Goal: Information Seeking & Learning: Learn about a topic

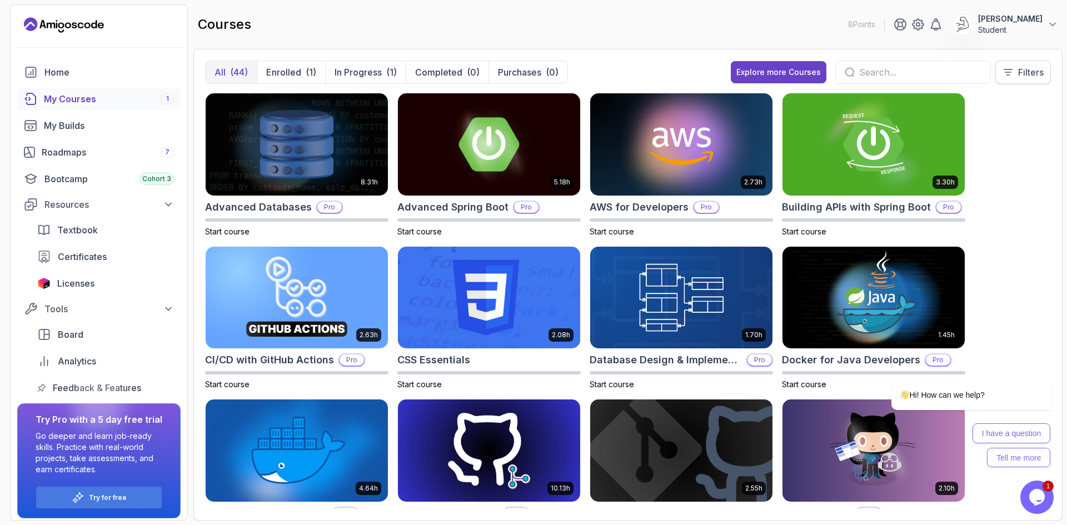
click at [1018, 74] on p "Filters" at bounding box center [1031, 72] width 26 height 13
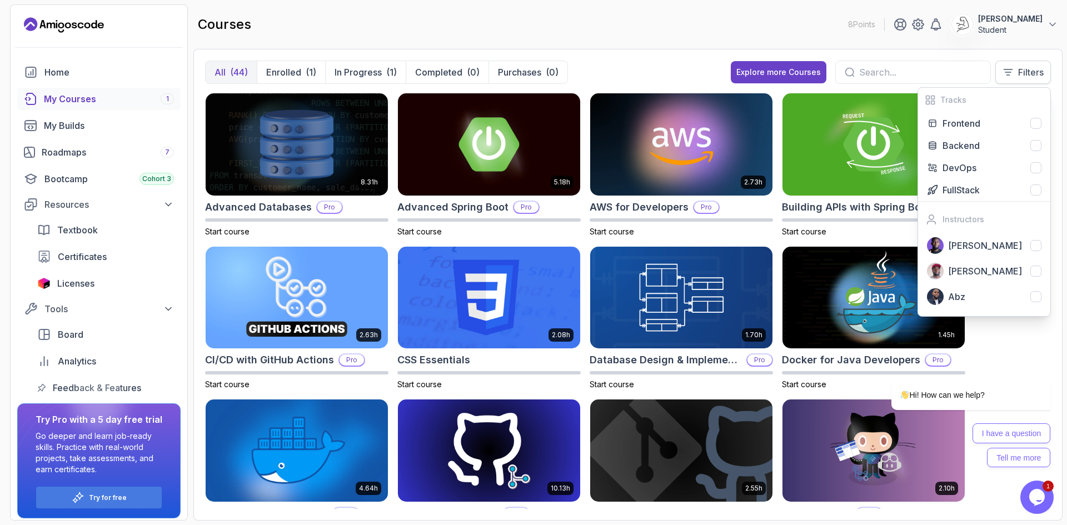
click at [1023, 77] on p "Filters" at bounding box center [1031, 72] width 26 height 13
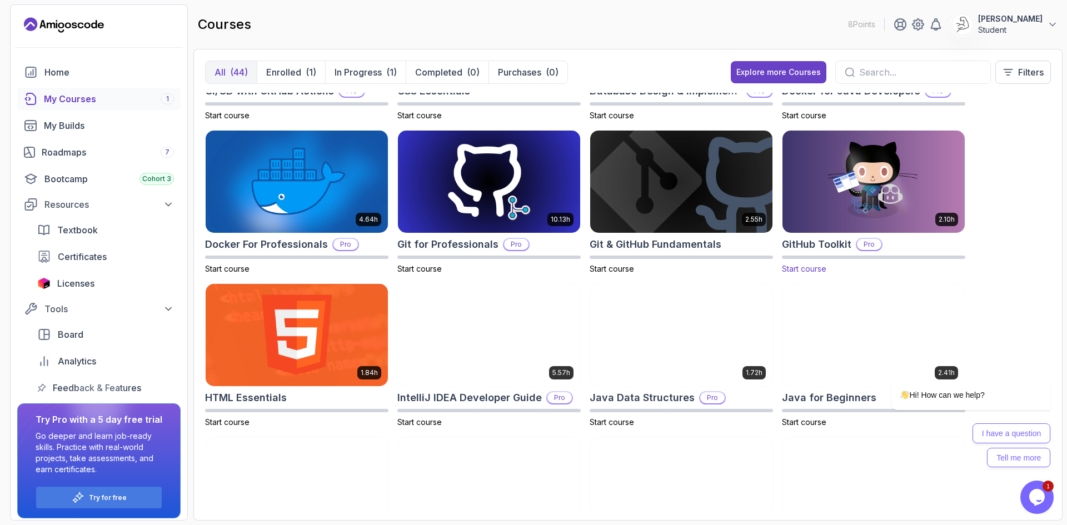
scroll to position [333, 0]
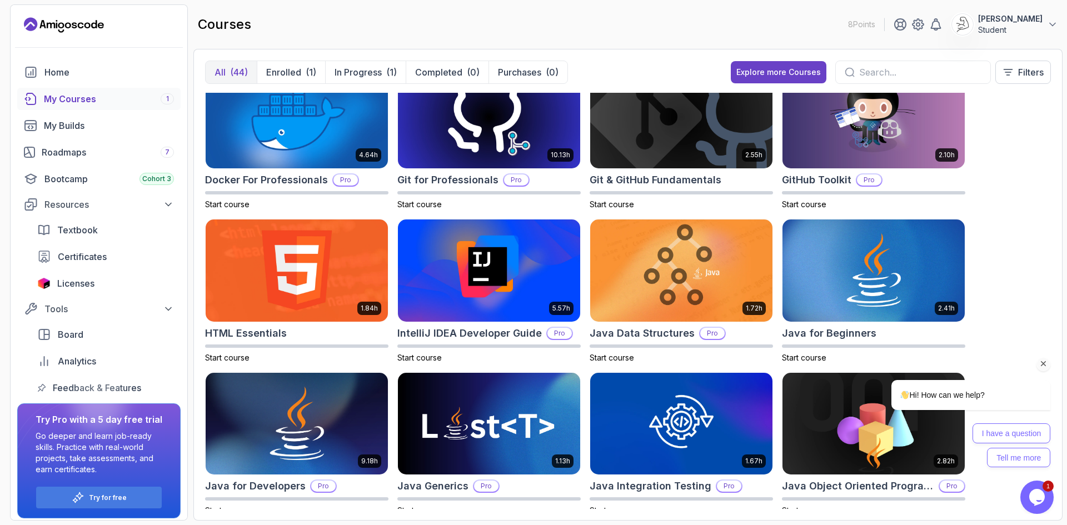
click at [1043, 363] on icon "Chat attention grabber" at bounding box center [1043, 364] width 10 height 10
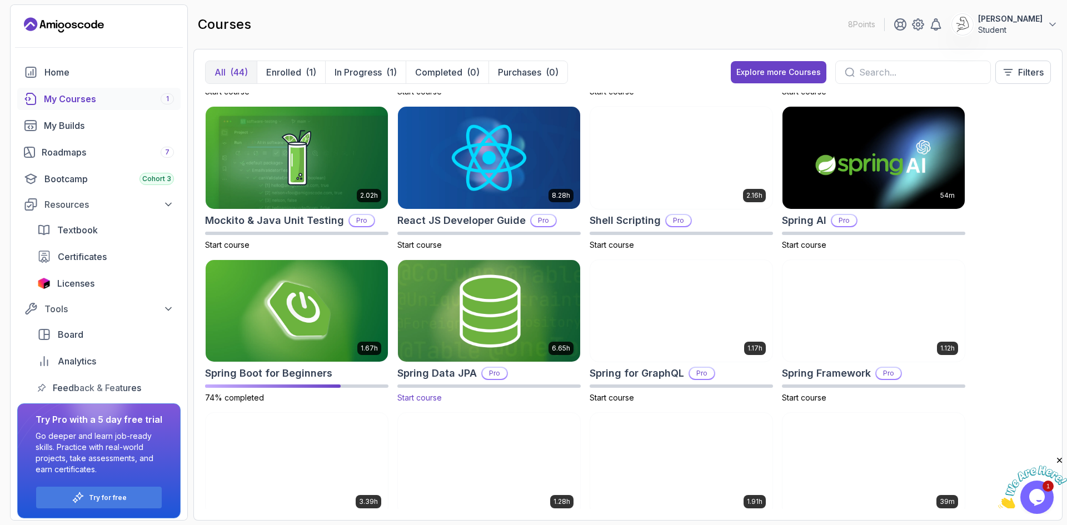
scroll to position [1273, 0]
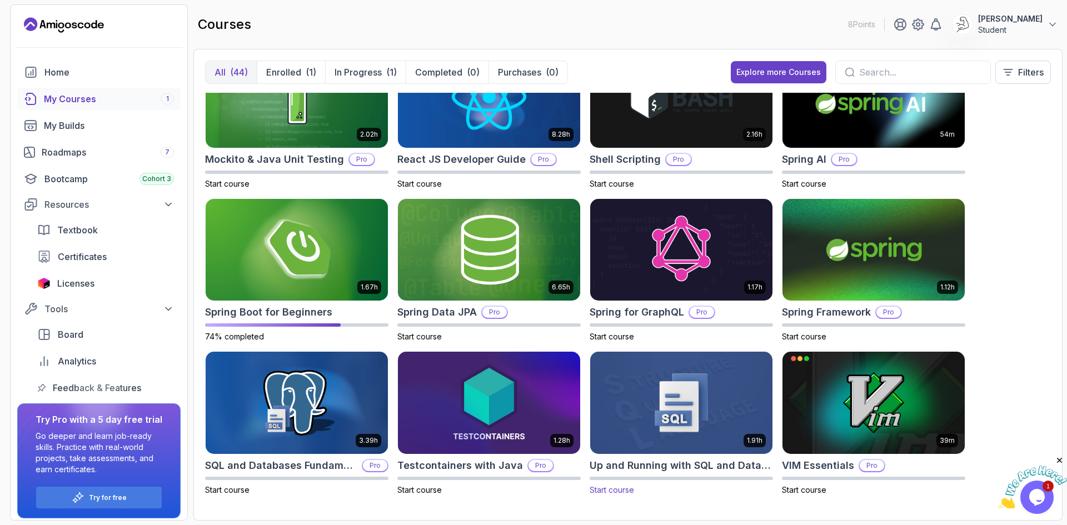
click at [719, 419] on img at bounding box center [681, 402] width 191 height 107
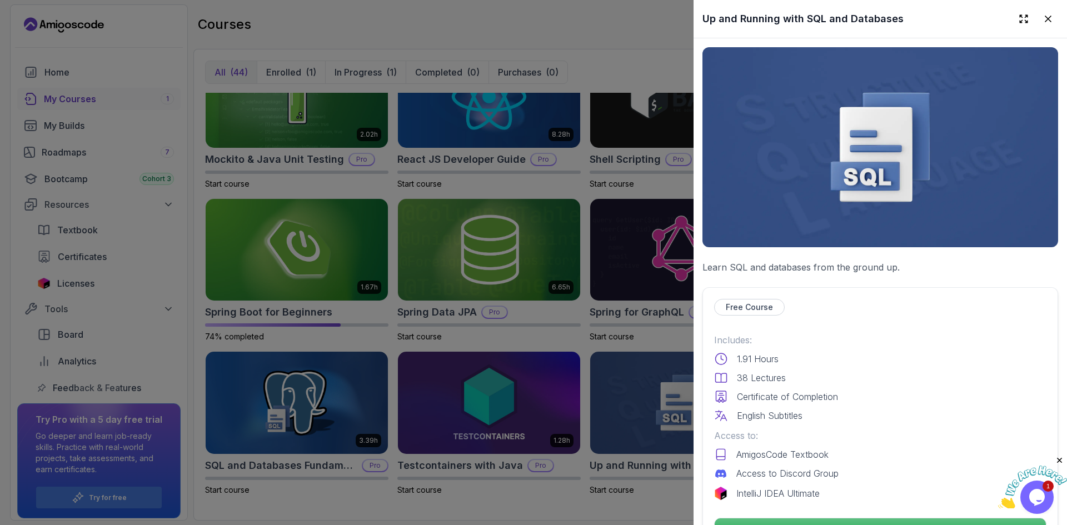
click at [635, 302] on div at bounding box center [533, 262] width 1067 height 525
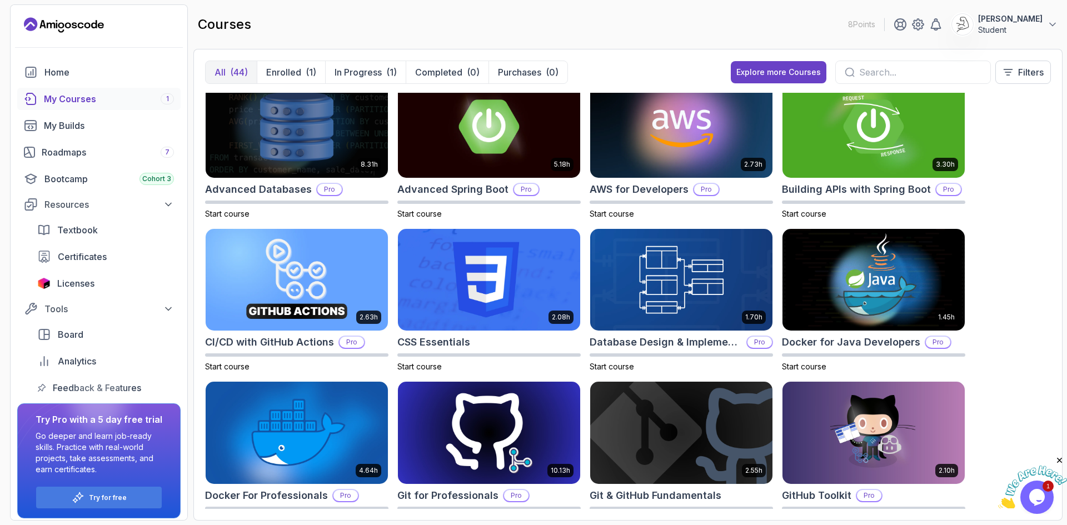
scroll to position [0, 0]
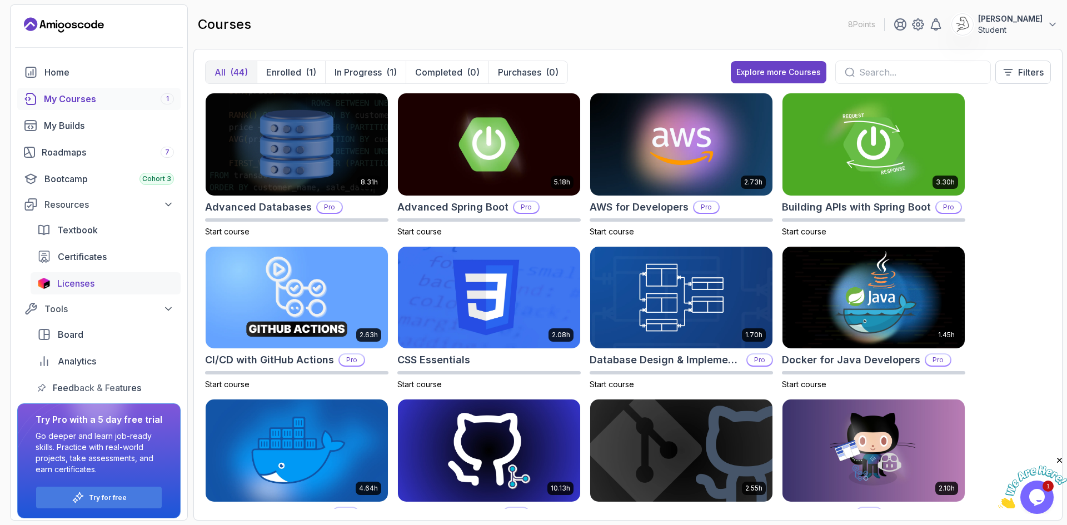
click at [100, 279] on div "Licenses" at bounding box center [115, 283] width 117 height 13
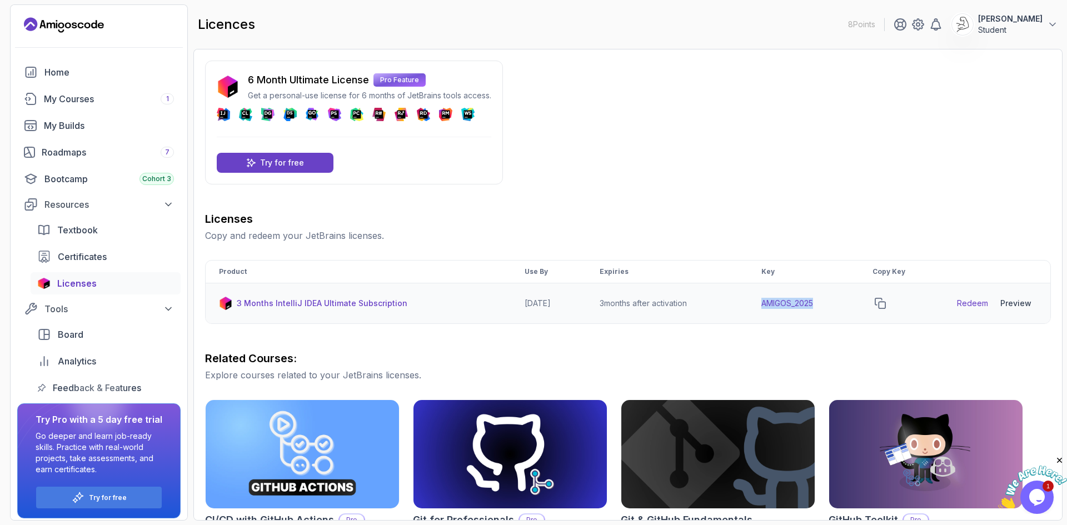
drag, startPoint x: 763, startPoint y: 305, endPoint x: 847, endPoint y: 304, distance: 84.5
click at [847, 304] on td "AMIGOS_2025" at bounding box center [803, 303] width 111 height 41
click at [802, 346] on div "Licenses Copy and redeem your JetBrains licenses. Product Use By Expiries Key C…" at bounding box center [628, 471] width 846 height 521
drag, startPoint x: 751, startPoint y: 304, endPoint x: 881, endPoint y: 306, distance: 129.5
click at [881, 306] on tr "3 Months IntelliJ IDEA Ultimate Subscription [DATE] 3 months after activation A…" at bounding box center [628, 303] width 845 height 41
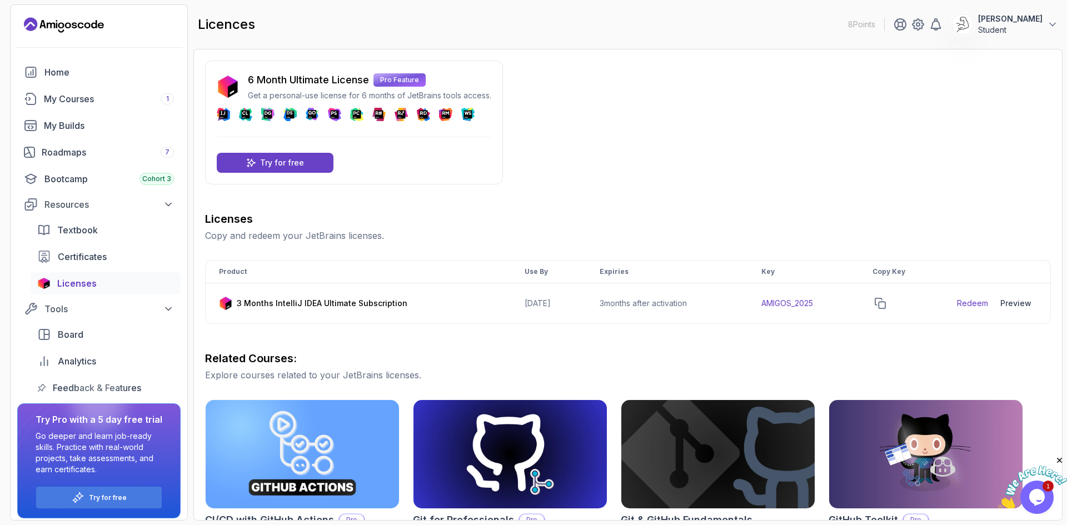
click at [821, 337] on div "Licenses Copy and redeem your JetBrains licenses. Product Use By Expiries Key C…" at bounding box center [628, 471] width 846 height 521
click at [1031, 301] on div "Preview" at bounding box center [1015, 303] width 31 height 11
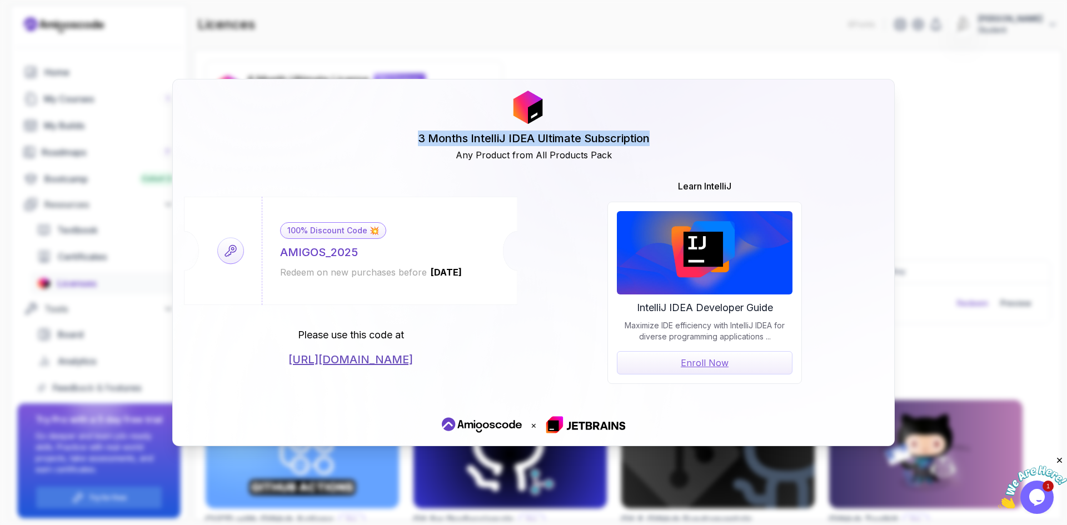
drag, startPoint x: 412, startPoint y: 136, endPoint x: 720, endPoint y: 138, distance: 307.8
click at [694, 133] on div "3 Months IntelliJ IDEA Ultimate Subscription Any Product from All Products Pack" at bounding box center [533, 126] width 699 height 71
click at [957, 164] on div "3 Months IntelliJ IDEA Ultimate Subscription Any Product from All Products Pack…" at bounding box center [533, 262] width 1067 height 525
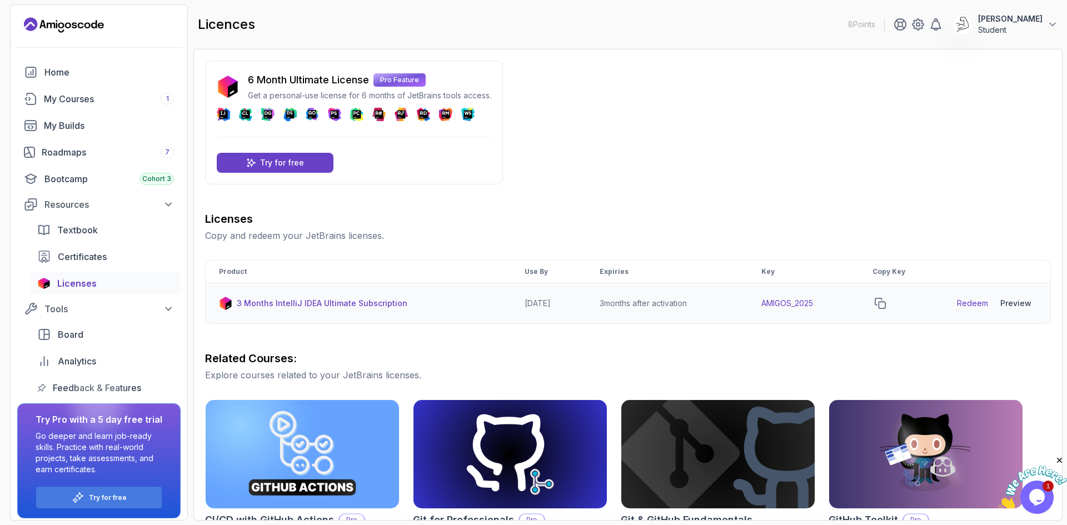
scroll to position [223, 0]
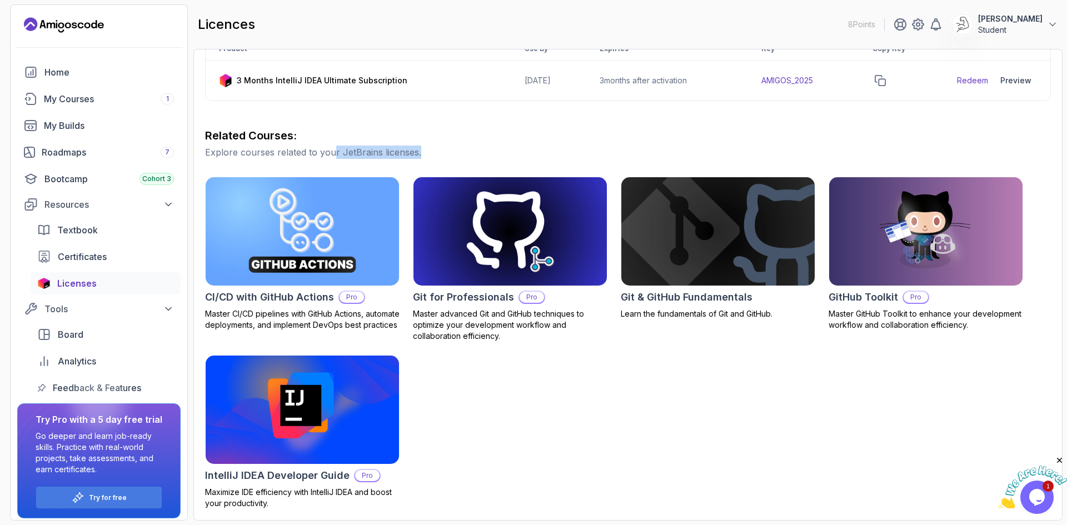
drag, startPoint x: 357, startPoint y: 154, endPoint x: 502, endPoint y: 151, distance: 145.6
click at [499, 151] on p "Explore courses related to your JetBrains licenses." at bounding box center [628, 152] width 846 height 13
click at [502, 151] on p "Explore courses related to your JetBrains licenses." at bounding box center [628, 152] width 846 height 13
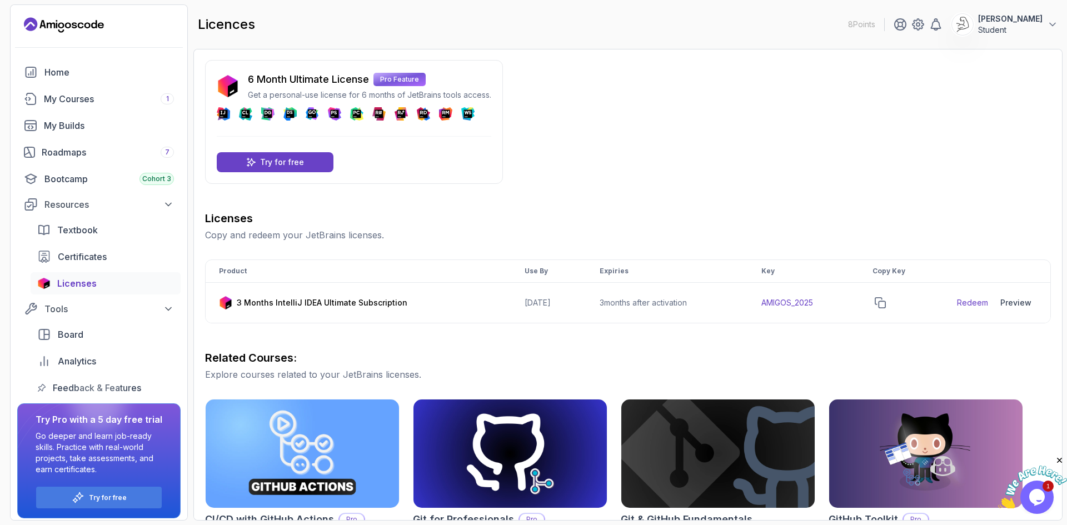
scroll to position [0, 0]
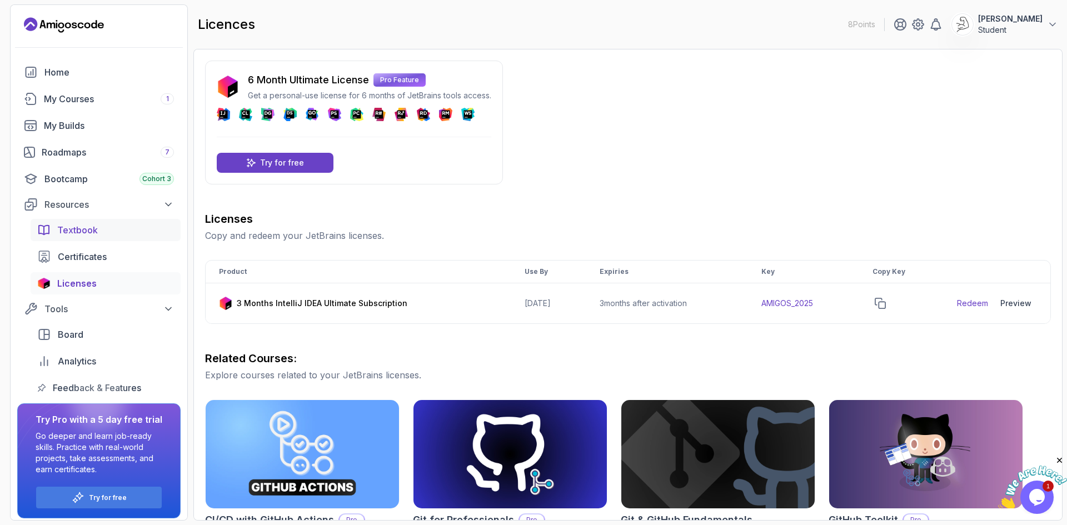
click at [85, 228] on span "Textbook" at bounding box center [77, 229] width 41 height 13
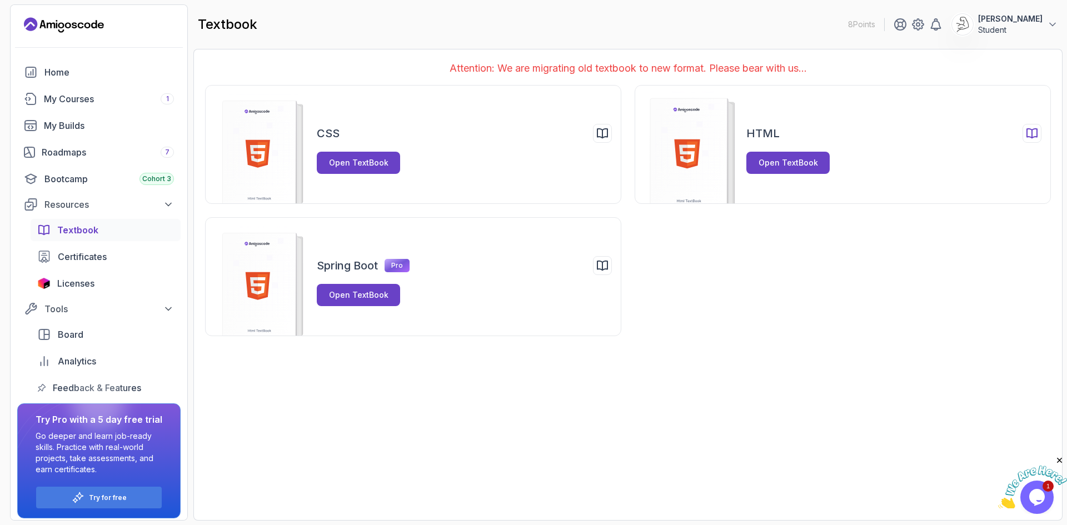
click at [701, 172] on rect at bounding box center [688, 156] width 77 height 116
click at [355, 169] on button "Open TextBook" at bounding box center [358, 163] width 83 height 22
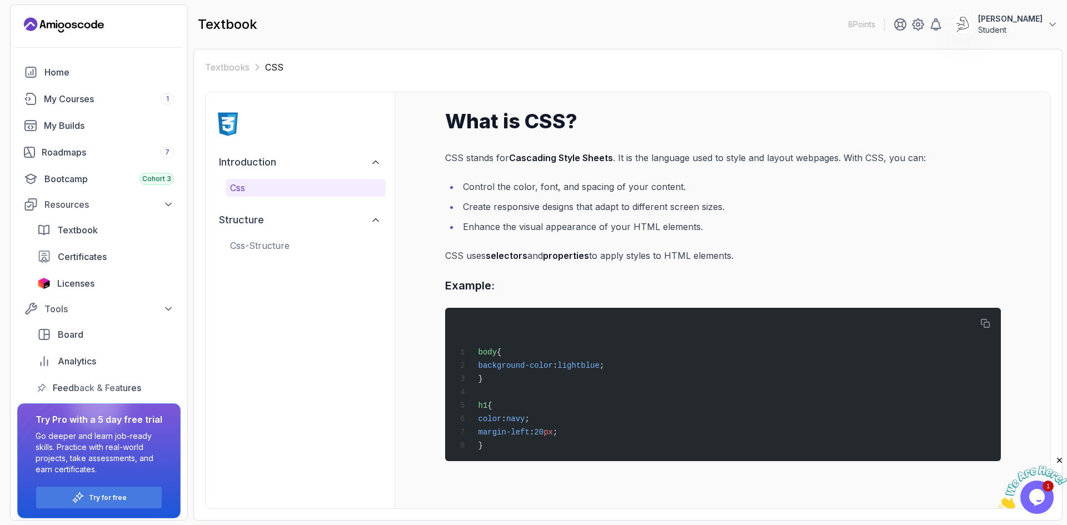
click at [268, 194] on button "css" at bounding box center [306, 188] width 160 height 18
click at [288, 236] on div "structure css-structure" at bounding box center [299, 231] width 171 height 47
click at [293, 254] on div "introduction css structure css-structure" at bounding box center [300, 300] width 189 height 416
click at [292, 251] on p "css-structure" at bounding box center [305, 245] width 151 height 13
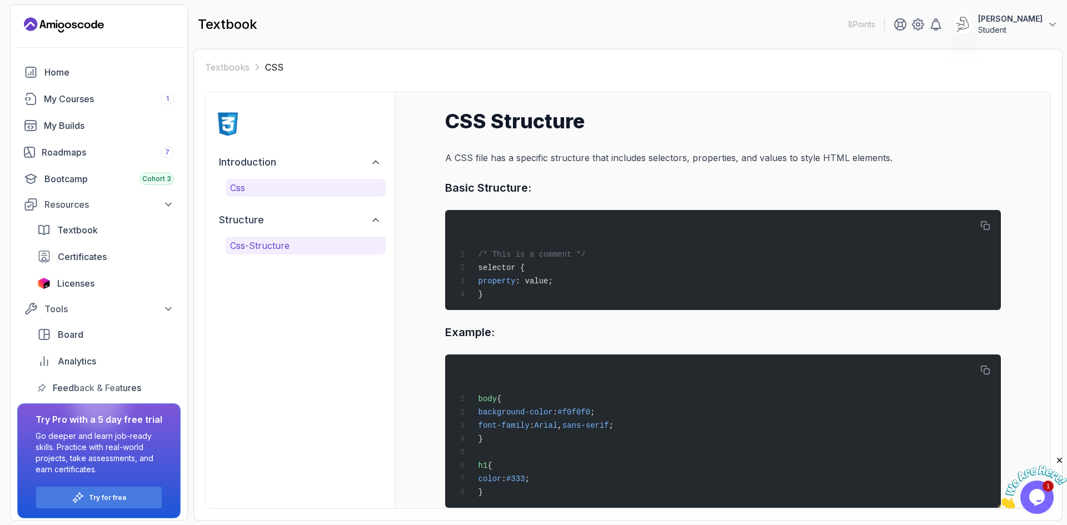
click at [262, 184] on p "css" at bounding box center [305, 187] width 151 height 13
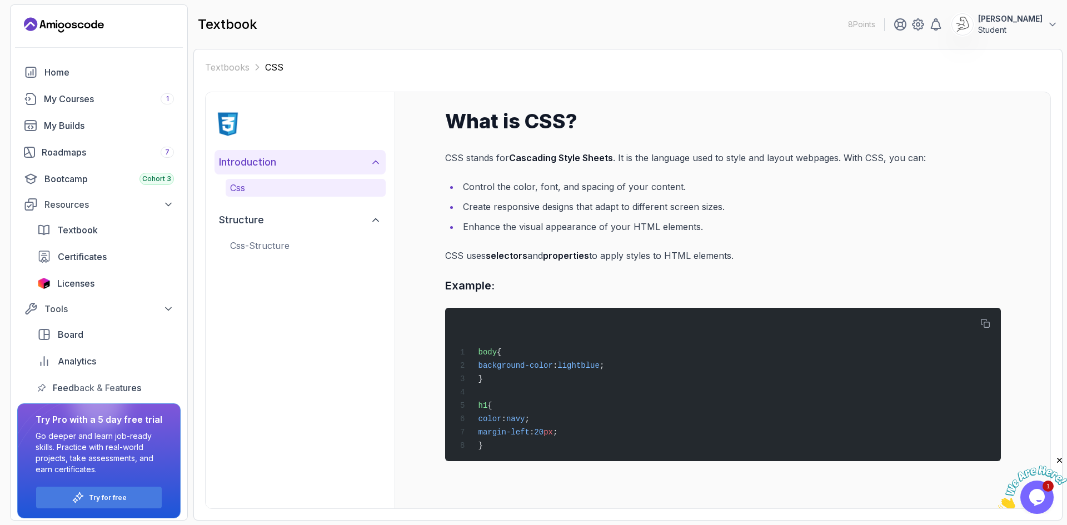
click at [262, 171] on button "introduction" at bounding box center [299, 162] width 171 height 24
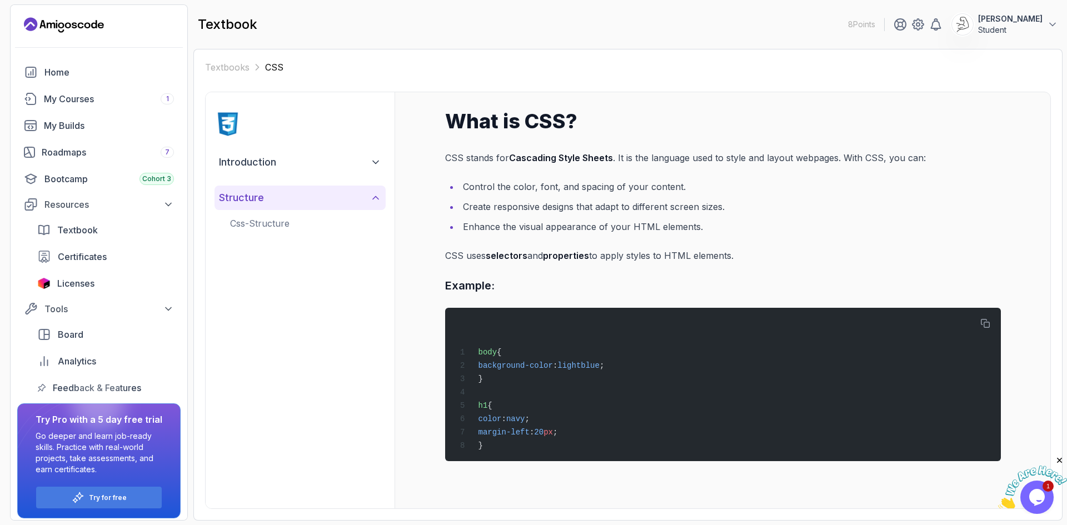
click at [257, 197] on h2 "structure" at bounding box center [241, 198] width 45 height 16
click at [78, 336] on span "Board" at bounding box center [71, 334] width 26 height 13
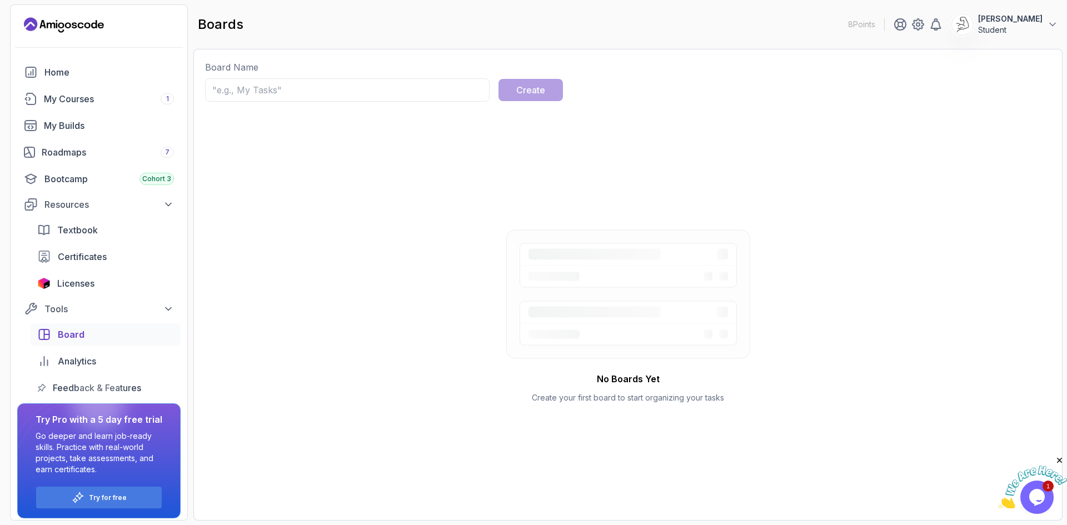
click at [262, 98] on input "text" at bounding box center [347, 89] width 284 height 23
click at [271, 162] on div "No Boards Yet Create your first board to start organizing your tasks" at bounding box center [628, 316] width 846 height 385
click at [404, 96] on input "text" at bounding box center [347, 89] width 284 height 23
type input "asdaw"
click at [411, 146] on div "No Boards Yet Create your first board to start organizing your tasks" at bounding box center [628, 316] width 846 height 385
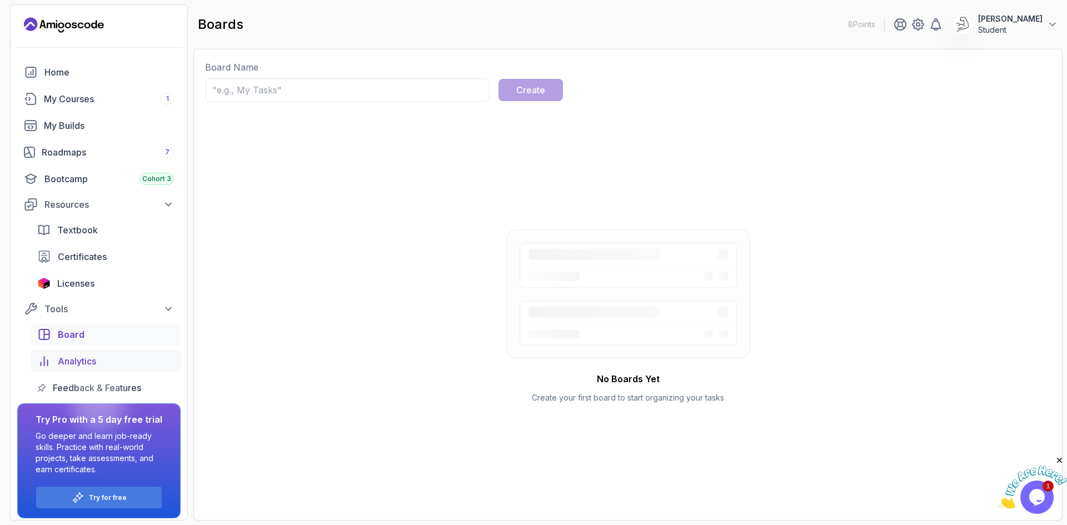
click at [78, 358] on span "Analytics" at bounding box center [77, 360] width 38 height 13
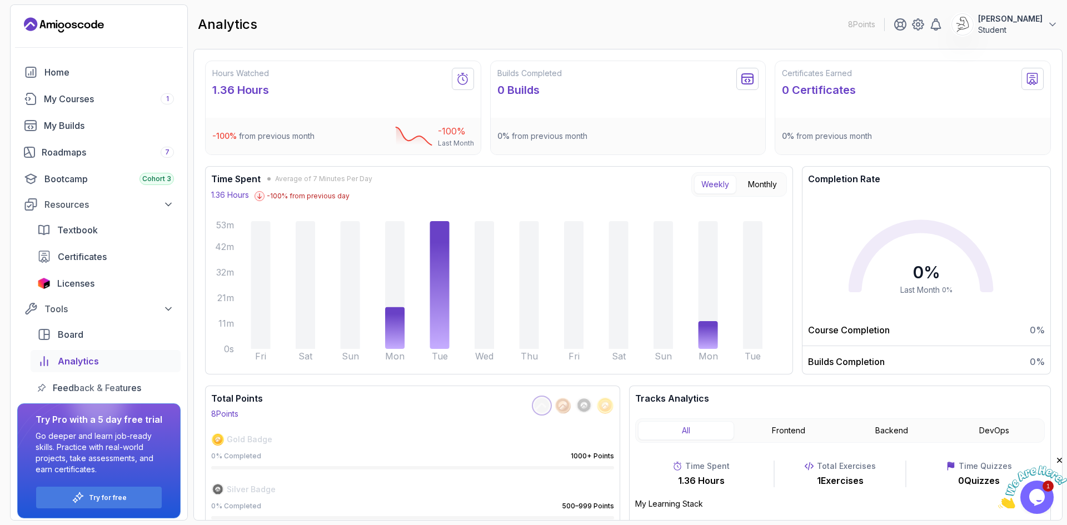
drag, startPoint x: 357, startPoint y: 130, endPoint x: 485, endPoint y: 143, distance: 129.0
click at [476, 137] on div "-100 % from previous month -100 % Last Month" at bounding box center [343, 136] width 275 height 37
click at [490, 168] on div "Time Spent Average of 7 Minutes Per Day 1.36 Hours -100 % from previous day Wee…" at bounding box center [499, 270] width 588 height 208
drag, startPoint x: 533, startPoint y: 134, endPoint x: 760, endPoint y: 147, distance: 227.0
click at [756, 146] on div "0 % from previous month" at bounding box center [628, 136] width 275 height 37
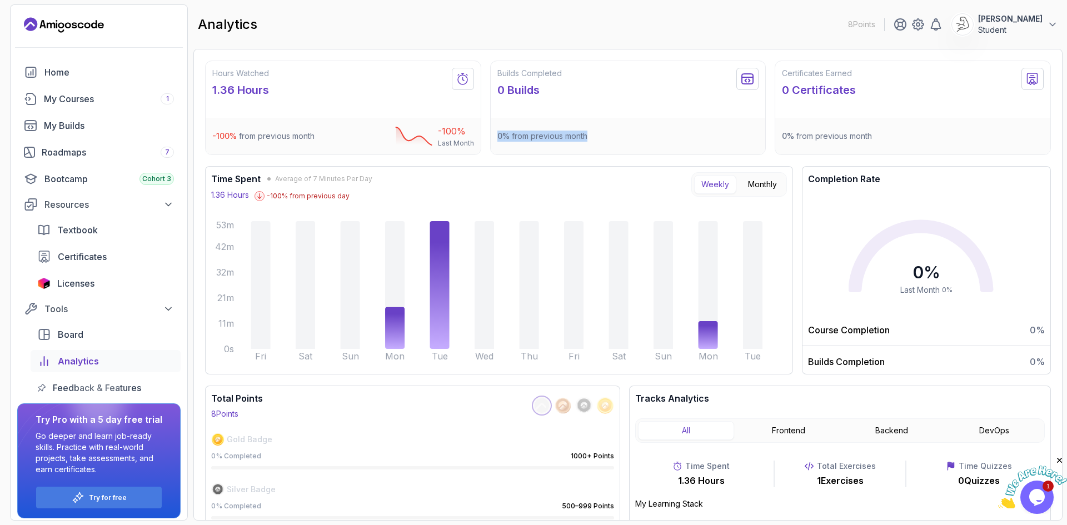
click at [760, 147] on div "0 % from previous month" at bounding box center [628, 136] width 275 height 37
drag, startPoint x: 820, startPoint y: 144, endPoint x: 937, endPoint y: 137, distance: 116.9
click at [937, 137] on div "0 % from previous month" at bounding box center [912, 136] width 275 height 37
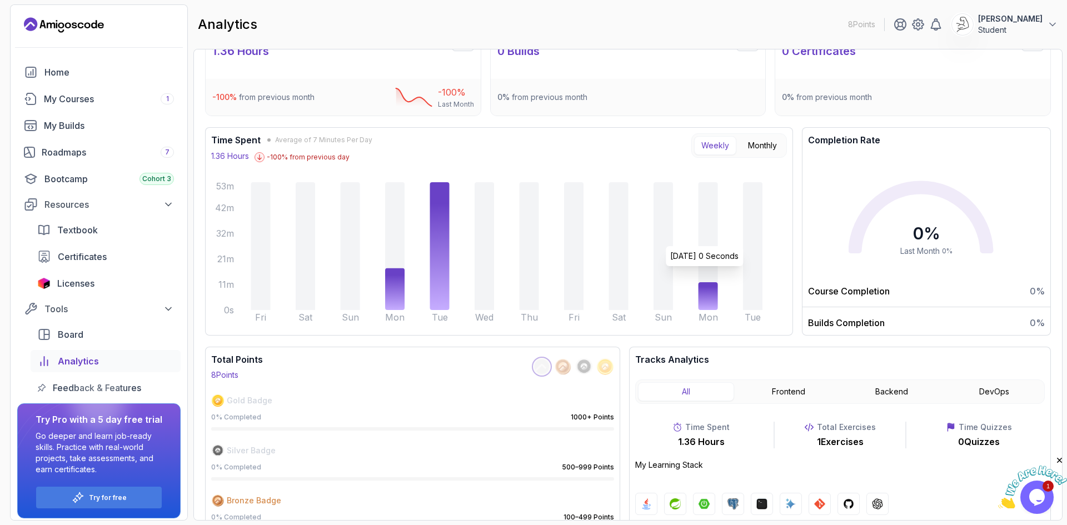
scroll to position [56, 0]
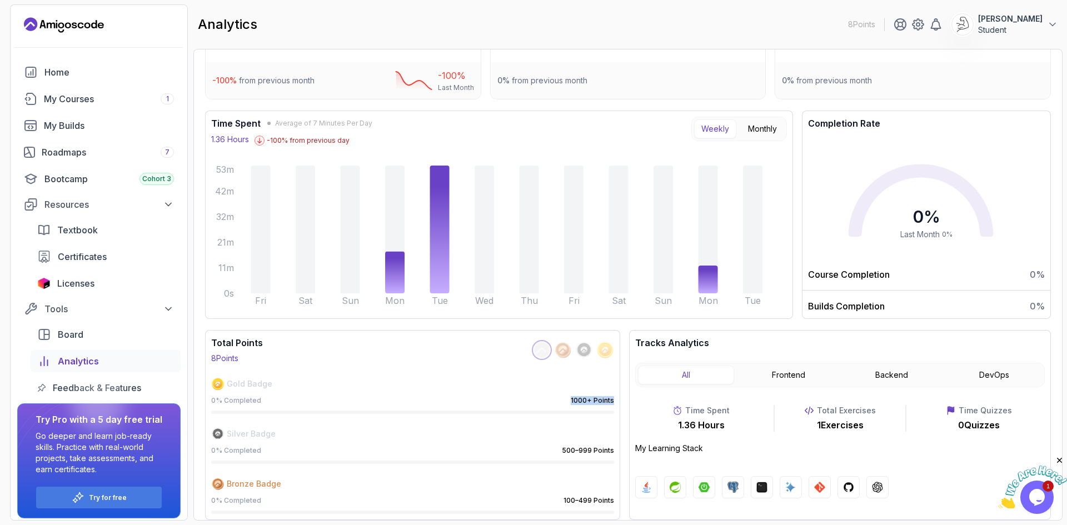
click at [622, 406] on div "Total Points 8 Points Gold Badge 0 % Completed 1000+ Points Silver Badge 0 % Co…" at bounding box center [628, 425] width 846 height 190
click at [580, 423] on div "Total Points 8 Points Gold Badge 0 % Completed 1000+ Points Silver Badge 0 % Co…" at bounding box center [412, 425] width 415 height 190
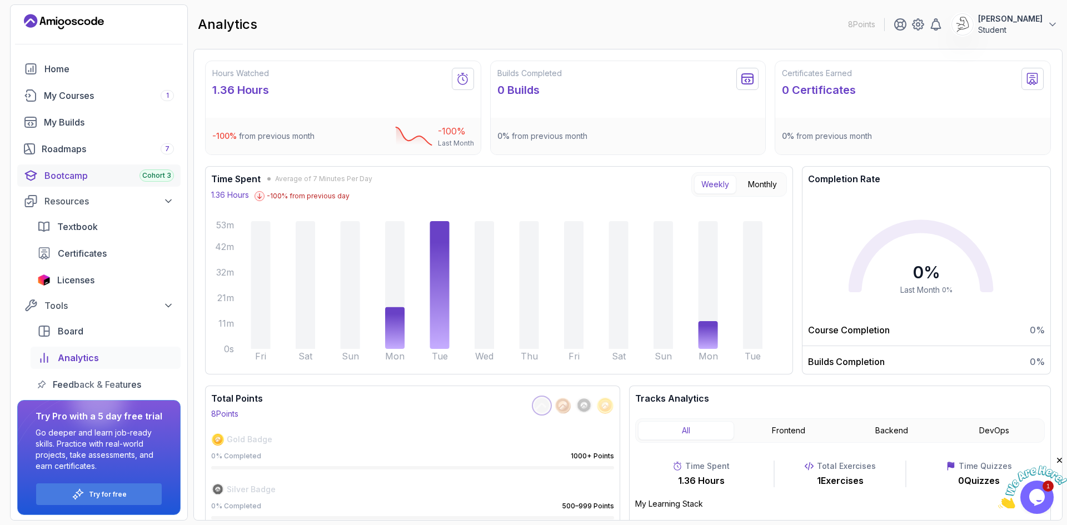
scroll to position [5, 0]
click at [91, 298] on div "Tools" at bounding box center [108, 303] width 129 height 13
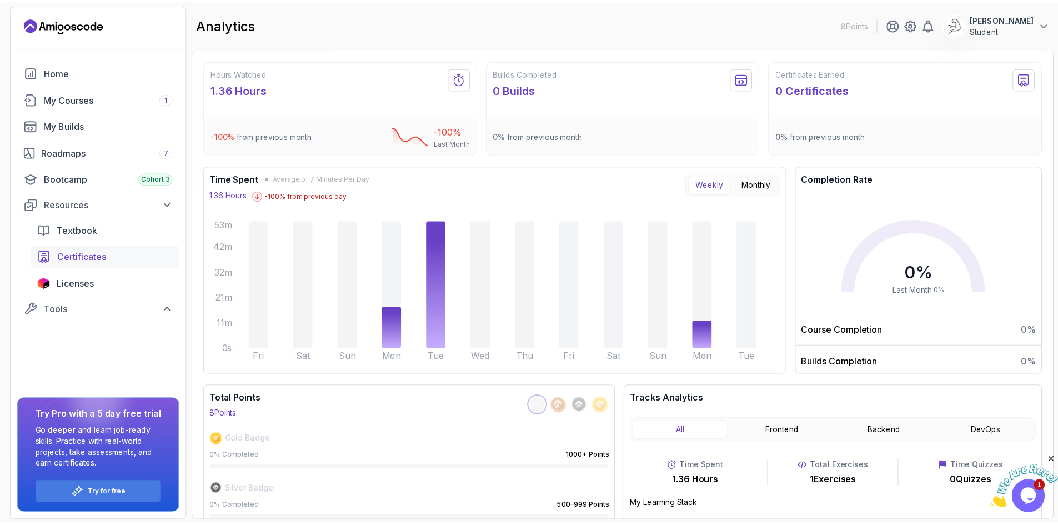
scroll to position [0, 0]
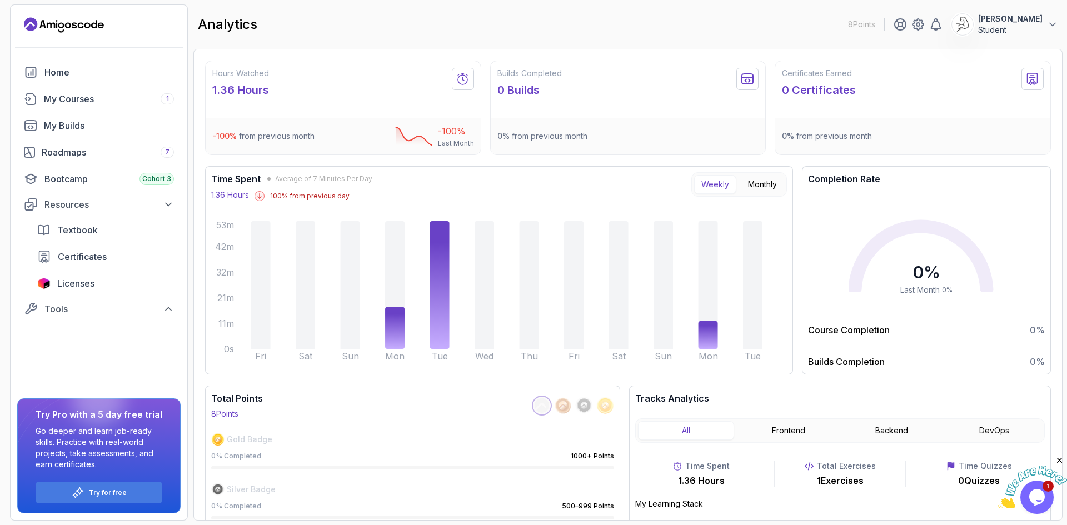
click at [78, 192] on div "Home My Courses 1 My Builds Roadmaps 7 Bootcamp Cohort 3 Resources Textbook Cer…" at bounding box center [98, 190] width 163 height 258
click at [77, 197] on button "Resources" at bounding box center [98, 204] width 163 height 20
click at [88, 183] on div "Bootcamp Cohort 3" at bounding box center [108, 178] width 129 height 13
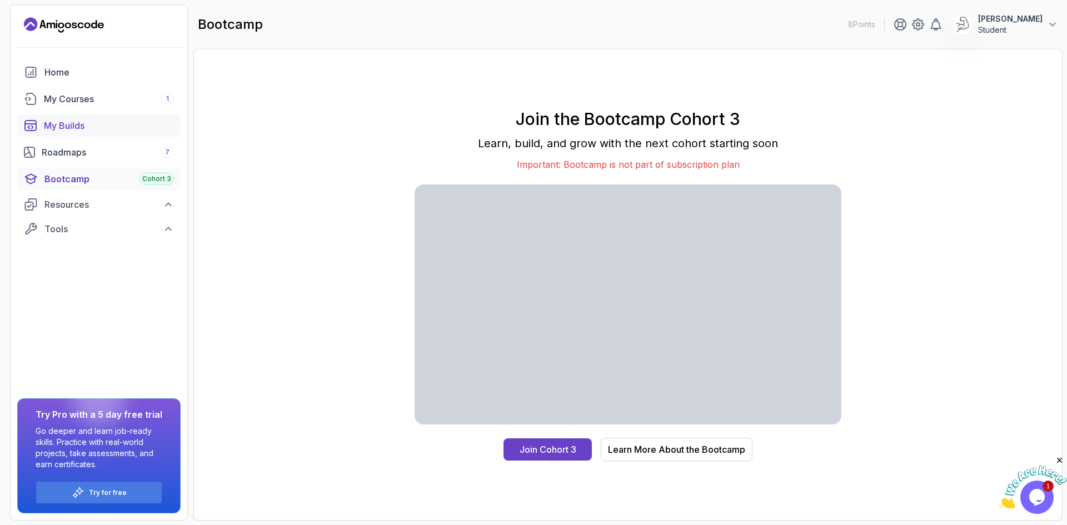
click at [86, 119] on div "My Builds" at bounding box center [109, 125] width 130 height 13
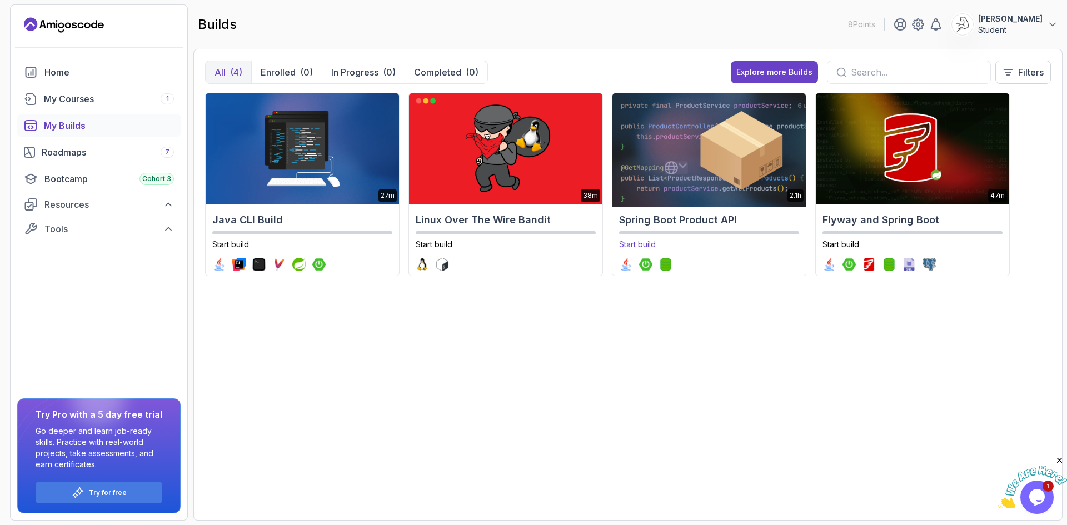
click at [744, 159] on img at bounding box center [708, 149] width 203 height 117
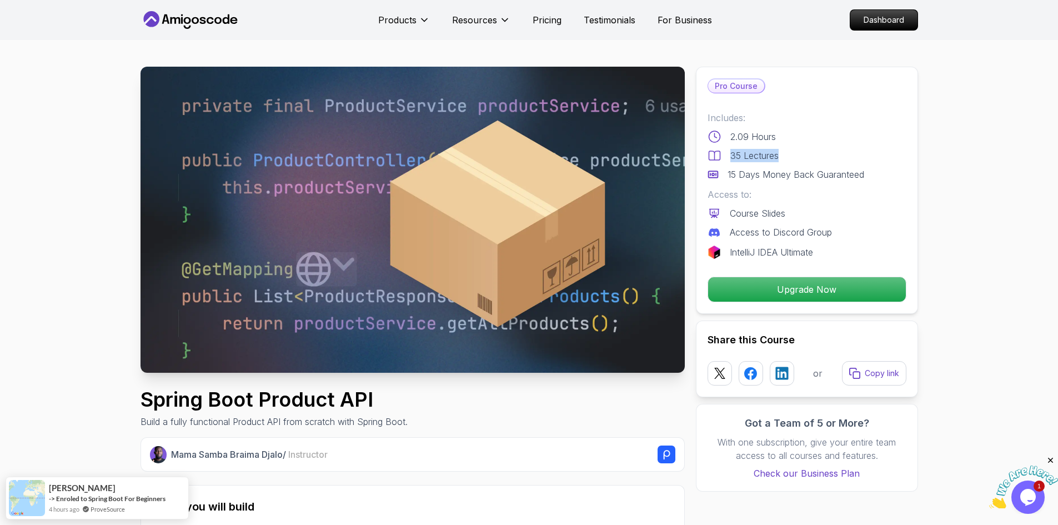
drag, startPoint x: 729, startPoint y: 158, endPoint x: 805, endPoint y: 163, distance: 75.7
click at [805, 155] on div "35 Lectures" at bounding box center [807, 155] width 199 height 13
click at [801, 186] on div "Includes: 2.09 Hours 35 Lectures 15 Days Money Back Guaranteed Access to: Cours…" at bounding box center [807, 185] width 199 height 148
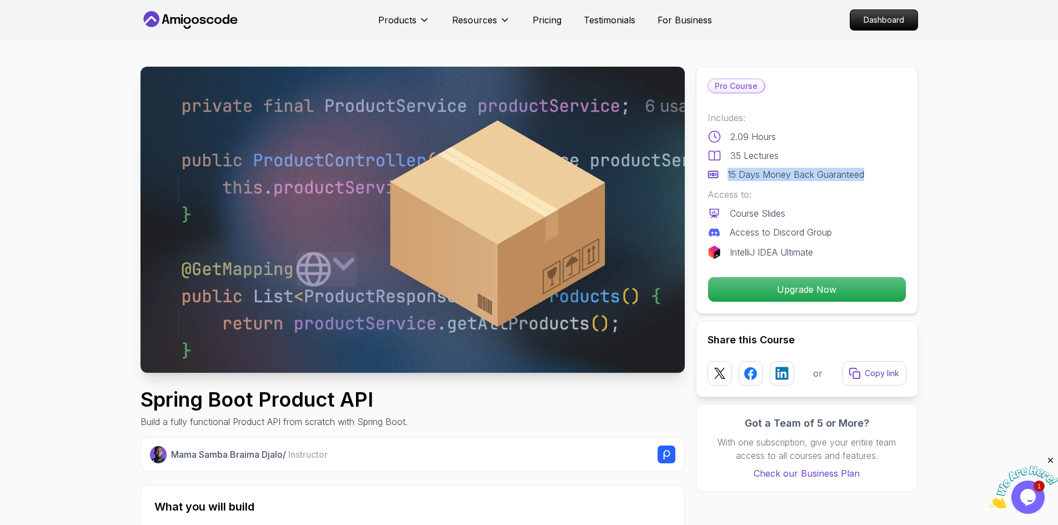
drag, startPoint x: 884, startPoint y: 177, endPoint x: 712, endPoint y: 181, distance: 172.3
click at [712, 181] on div "15 Days Money Back Guaranteed" at bounding box center [807, 174] width 199 height 13
click at [798, 193] on p "Access to:" at bounding box center [807, 194] width 199 height 13
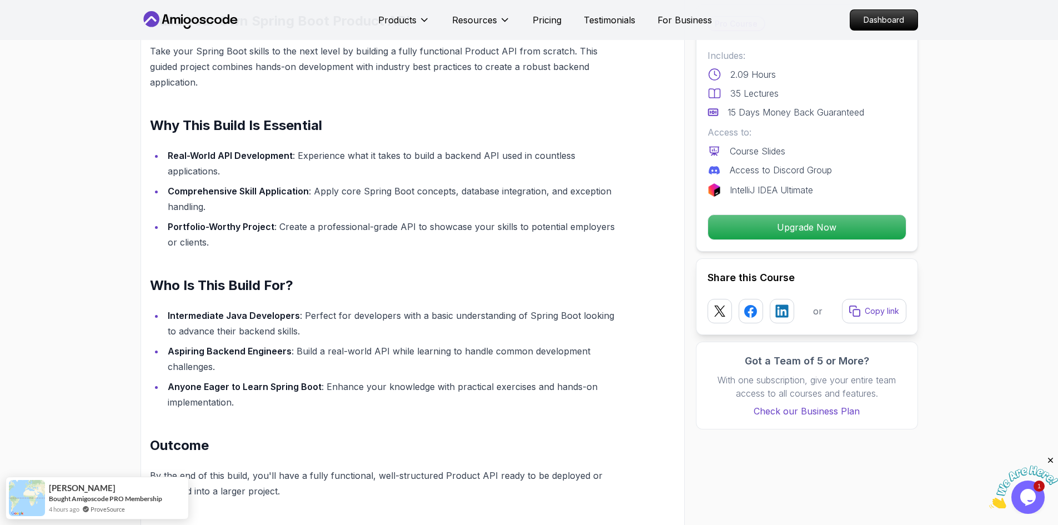
scroll to position [889, 0]
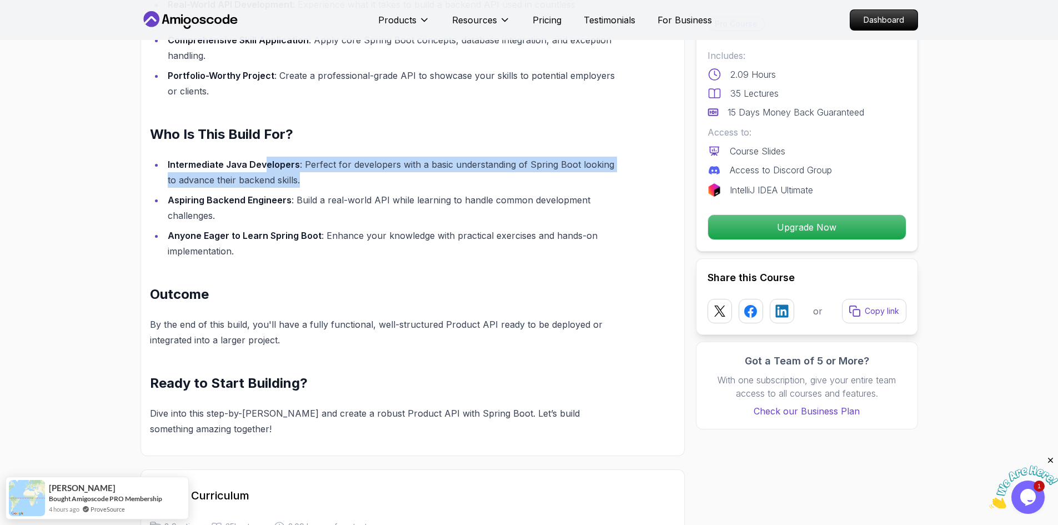
drag, startPoint x: 333, startPoint y: 143, endPoint x: 629, endPoint y: 159, distance: 296.0
click at [629, 159] on div "Build Your Own Spring Boot Product API Take your Spring Boot skills to the next…" at bounding box center [413, 141] width 544 height 630
click at [626, 162] on div "Build Your Own Spring Boot Product API Take your Spring Boot skills to the next…" at bounding box center [413, 141] width 544 height 630
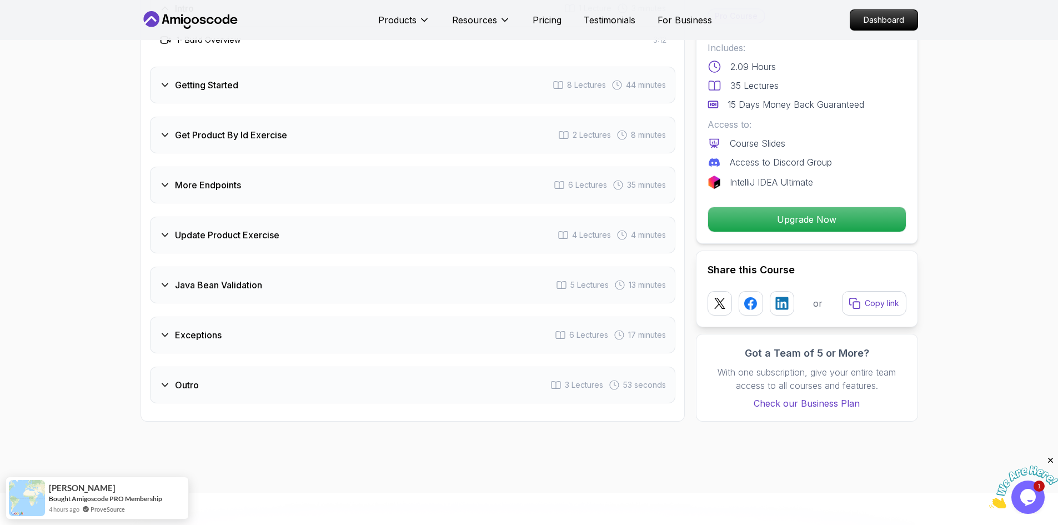
scroll to position [1278, 0]
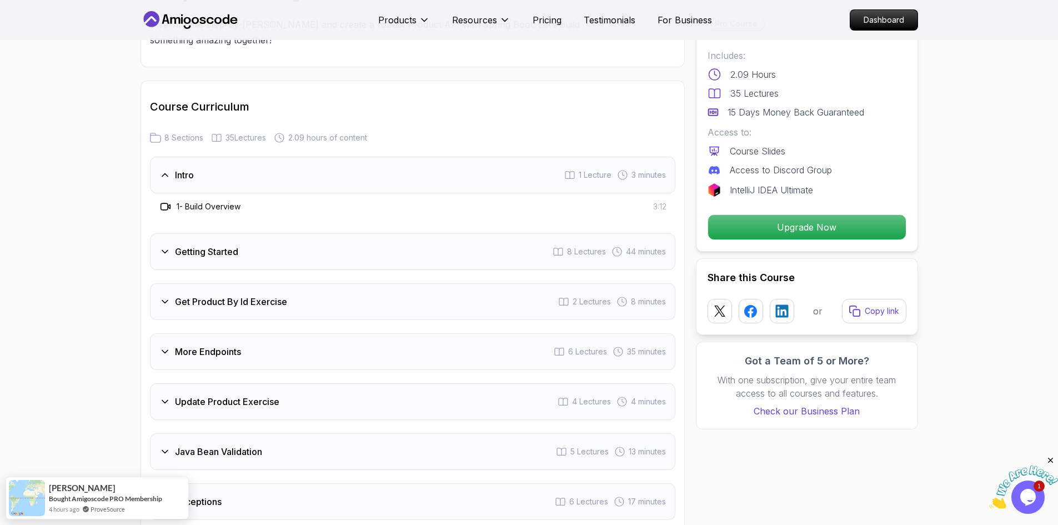
click at [198, 245] on h3 "Getting Started" at bounding box center [206, 251] width 63 height 13
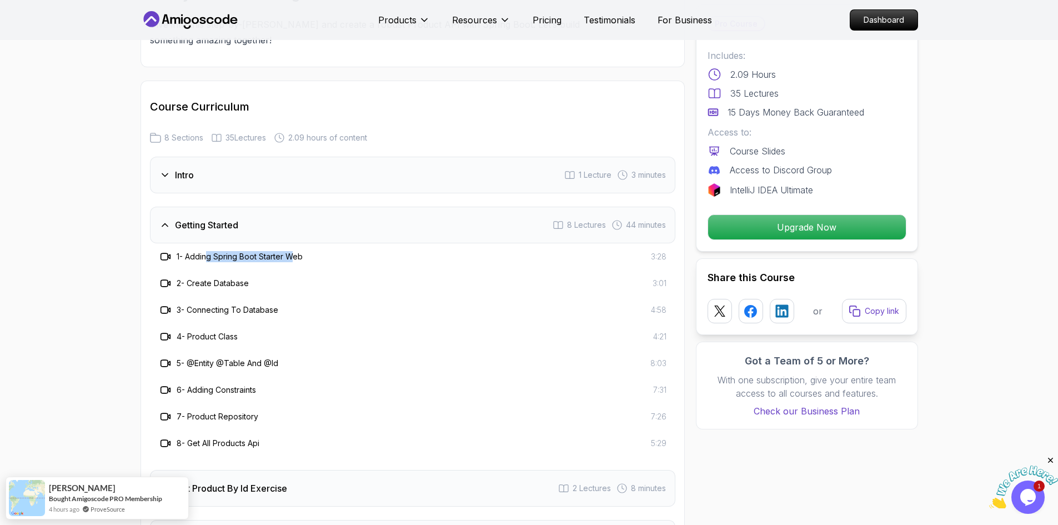
drag, startPoint x: 209, startPoint y: 245, endPoint x: 296, endPoint y: 247, distance: 86.1
click at [296, 251] on h3 "1 - Adding Spring Boot Starter Web" at bounding box center [240, 256] width 126 height 11
click at [307, 277] on div "2 - Create Database 3:01" at bounding box center [413, 283] width 508 height 13
drag, startPoint x: 260, startPoint y: 276, endPoint x: 204, endPoint y: 295, distance: 59.2
click at [205, 278] on div "2 - Create Database 3:01" at bounding box center [413, 283] width 526 height 27
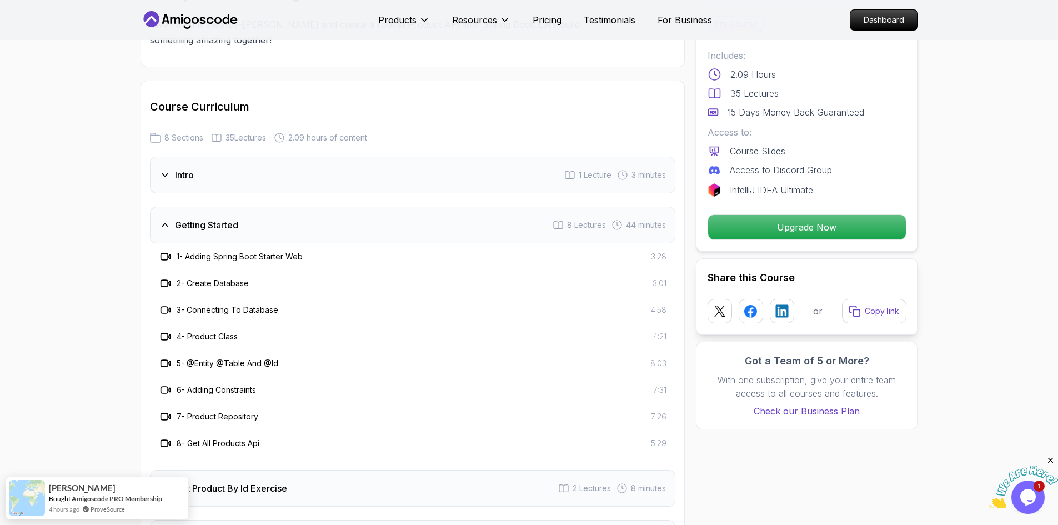
click at [206, 304] on h3 "3 - Connecting To Database" at bounding box center [228, 309] width 102 height 11
click at [277, 306] on div "3 - Connecting To Database 4:58" at bounding box center [413, 310] width 526 height 27
click at [298, 323] on div "4 - Product Class 4:21" at bounding box center [413, 336] width 526 height 27
drag, startPoint x: 263, startPoint y: 323, endPoint x: 188, endPoint y: 325, distance: 75.6
click at [188, 330] on div "4 - Product Class 4:21" at bounding box center [413, 336] width 508 height 13
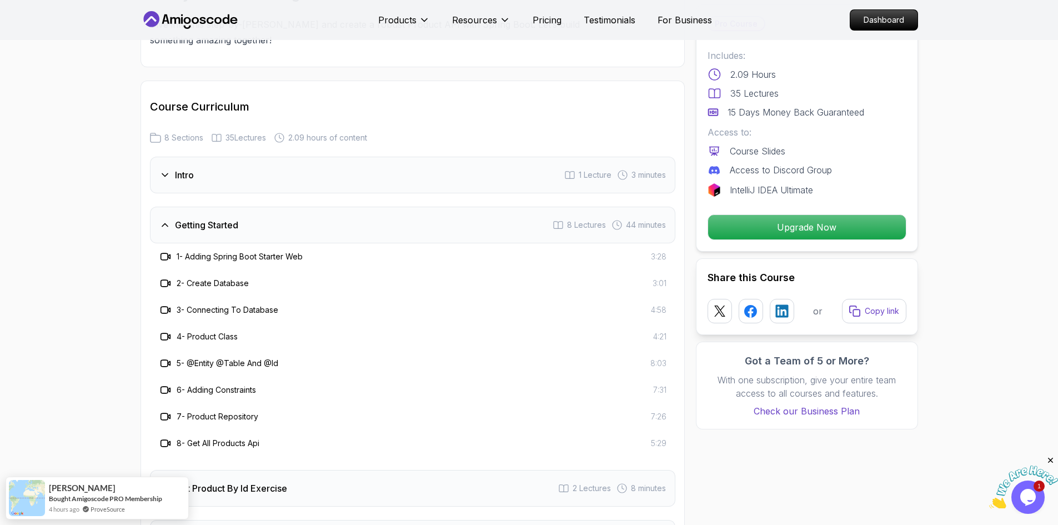
click at [187, 350] on div "5 - @Entity @Table And @Id 8:03" at bounding box center [413, 363] width 526 height 27
drag, startPoint x: 191, startPoint y: 353, endPoint x: 312, endPoint y: 364, distance: 121.1
click at [312, 364] on div "1 - Adding Spring Boot Starter Web 3:28 2 - Create Database 3:01 3 - Connecting…" at bounding box center [413, 349] width 526 height 213
click at [312, 377] on div "6 - Adding Constraints 7:31" at bounding box center [413, 390] width 526 height 27
drag, startPoint x: 286, startPoint y: 378, endPoint x: 196, endPoint y: 377, distance: 89.5
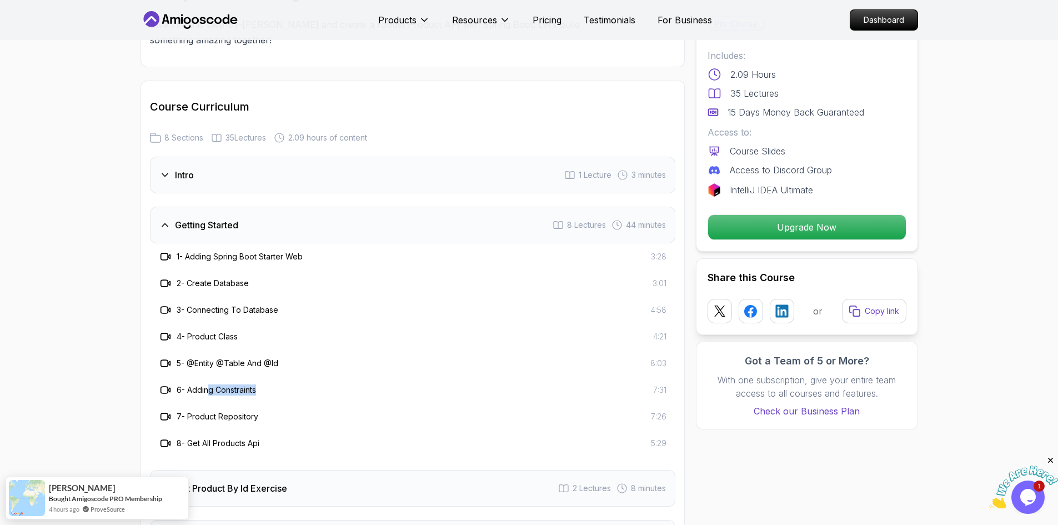
click at [197, 383] on div "6 - Adding Constraints 7:31" at bounding box center [413, 389] width 508 height 13
click at [194, 403] on div "7 - Product Repository 7:26" at bounding box center [413, 416] width 526 height 27
drag, startPoint x: 224, startPoint y: 401, endPoint x: 280, endPoint y: 408, distance: 56.6
click at [275, 410] on div "7 - Product Repository 7:26" at bounding box center [413, 416] width 508 height 13
drag, startPoint x: 303, startPoint y: 412, endPoint x: 266, endPoint y: 426, distance: 39.9
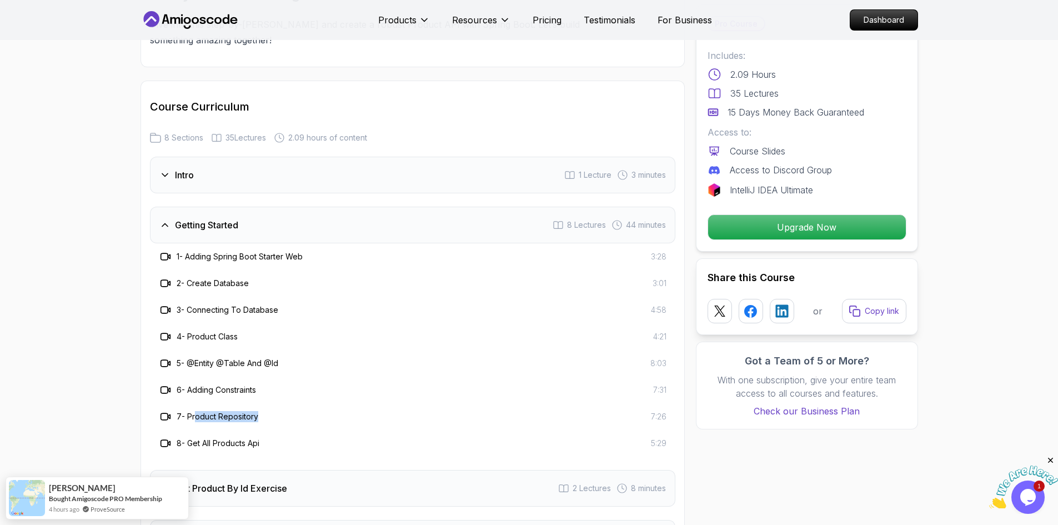
click at [304, 412] on div "7 - Product Repository 7:26" at bounding box center [413, 416] width 526 height 27
drag, startPoint x: 228, startPoint y: 426, endPoint x: 189, endPoint y: 427, distance: 38.9
click at [189, 437] on div "8 - Get All Products Api 5:29" at bounding box center [413, 443] width 508 height 13
click at [189, 438] on h3 "8 - Get All Products Api" at bounding box center [218, 443] width 83 height 11
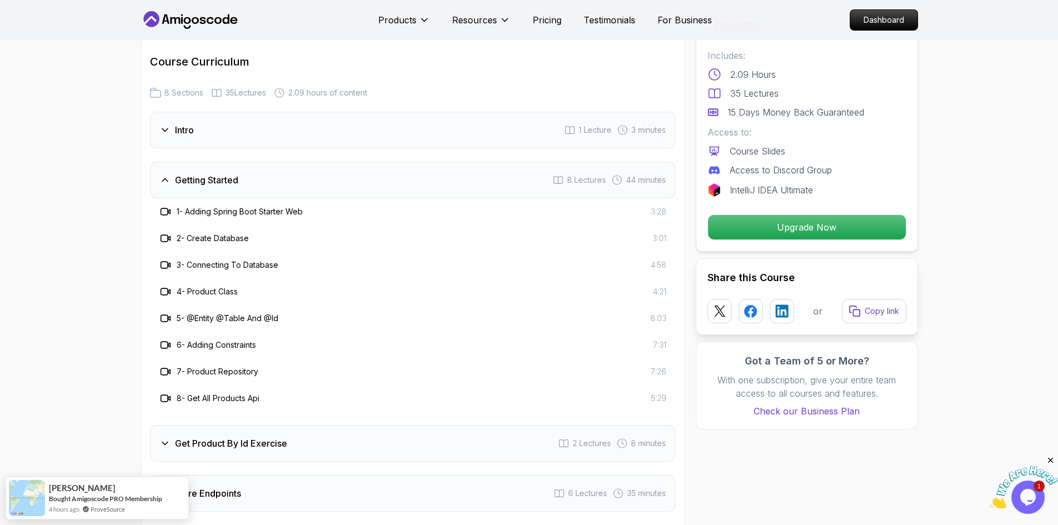
scroll to position [1611, 0]
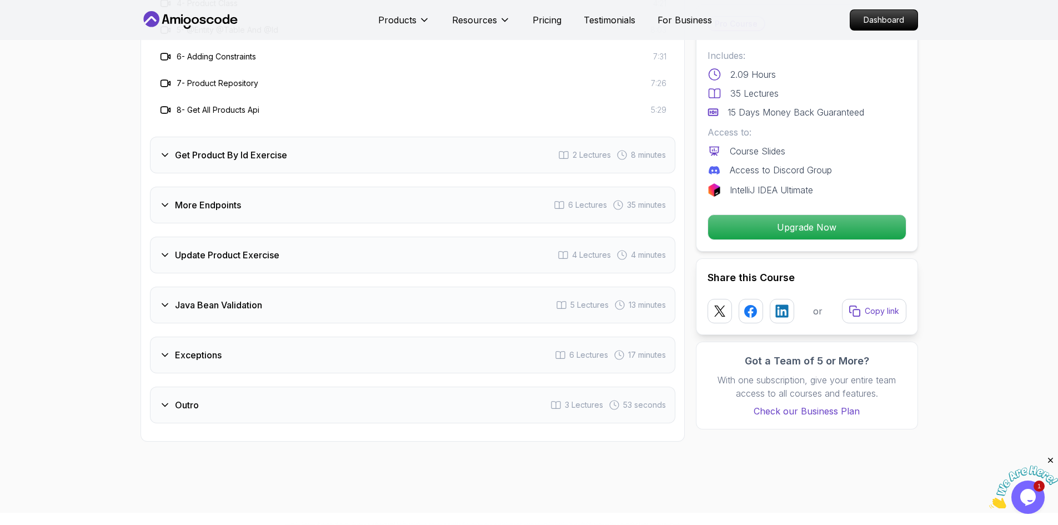
click at [253, 388] on div "Outro 3 Lectures 53 seconds" at bounding box center [413, 405] width 526 height 37
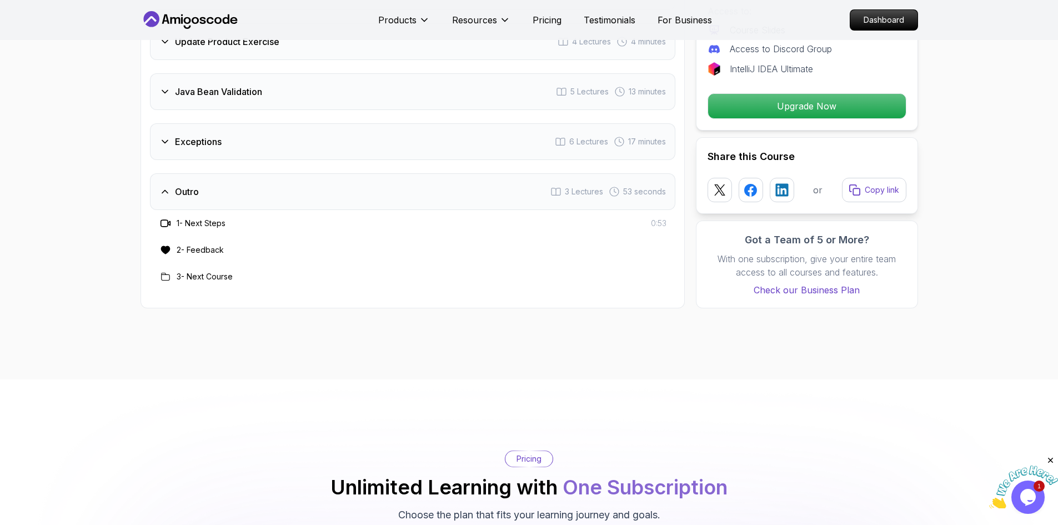
click at [255, 173] on div "Outro 3 Lectures 53 seconds" at bounding box center [413, 191] width 526 height 37
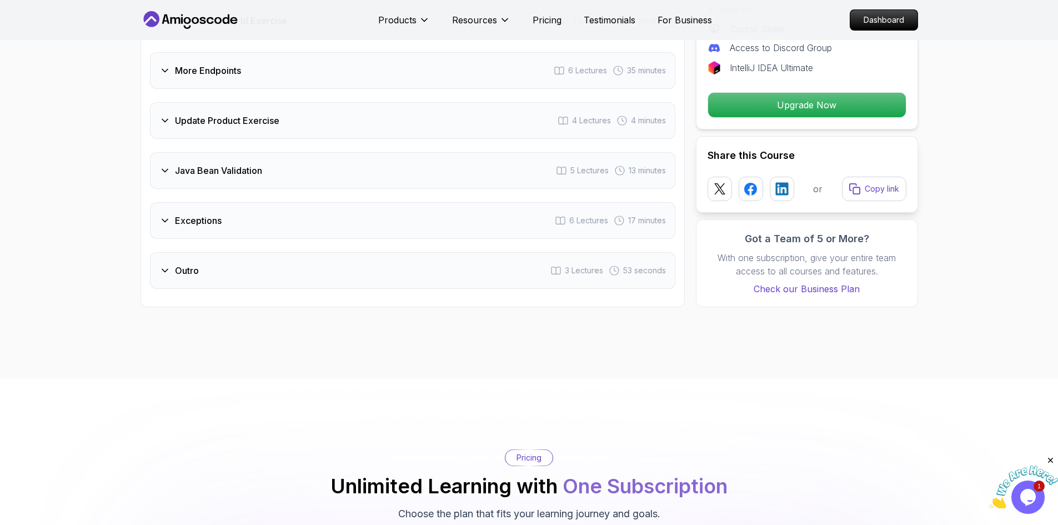
scroll to position [1445, 0]
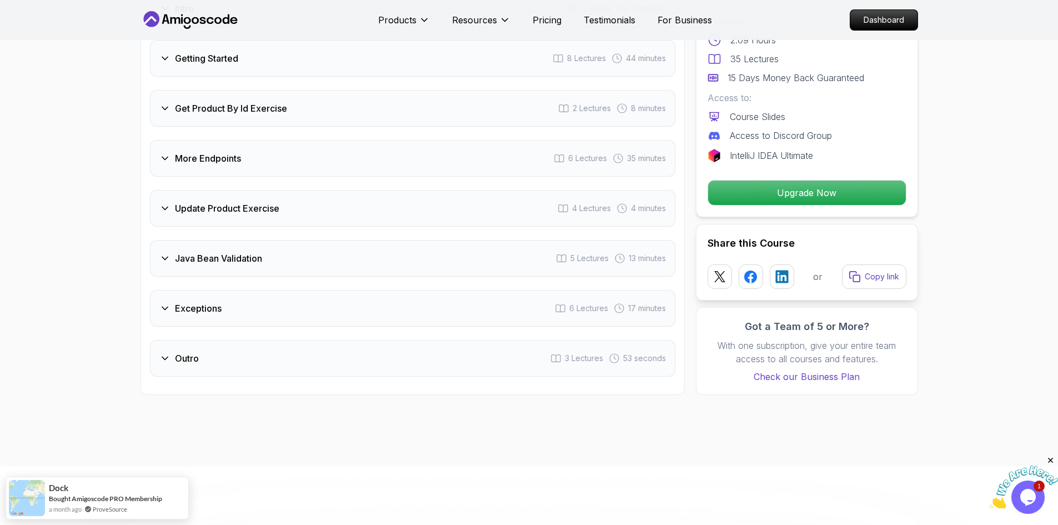
click at [234, 296] on div "Exceptions 6 Lectures 17 minutes" at bounding box center [413, 308] width 526 height 37
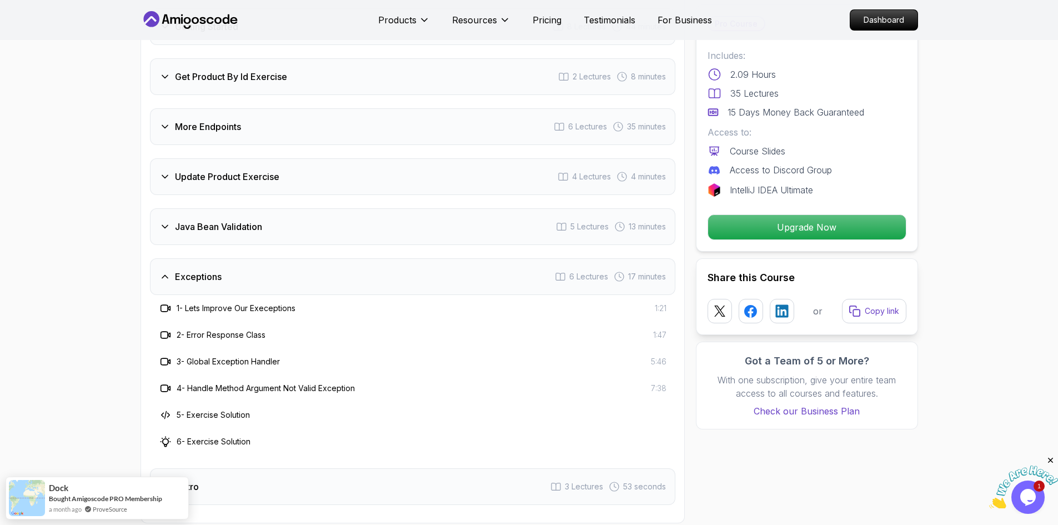
scroll to position [1611, 0]
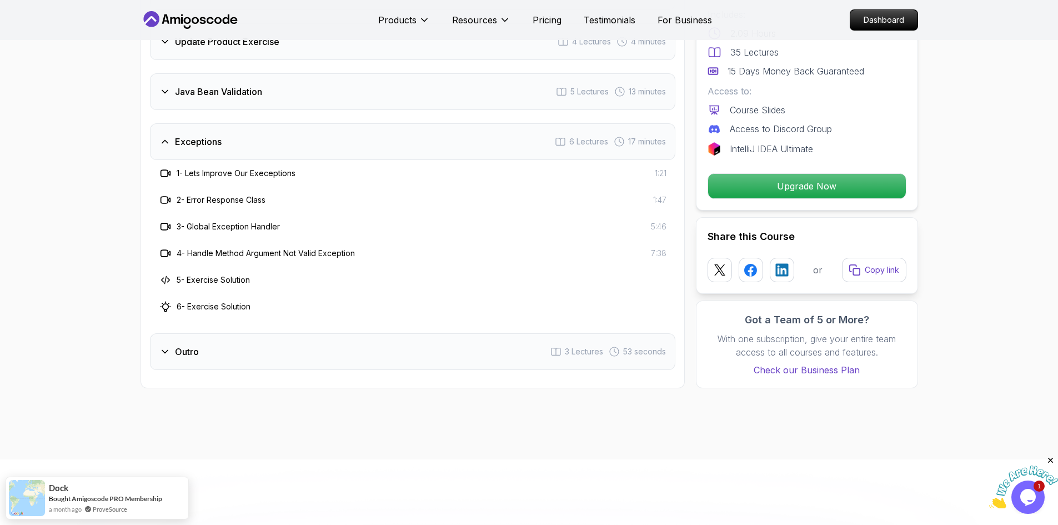
click at [308, 338] on div "Outro 3 Lectures 53 seconds" at bounding box center [413, 351] width 526 height 37
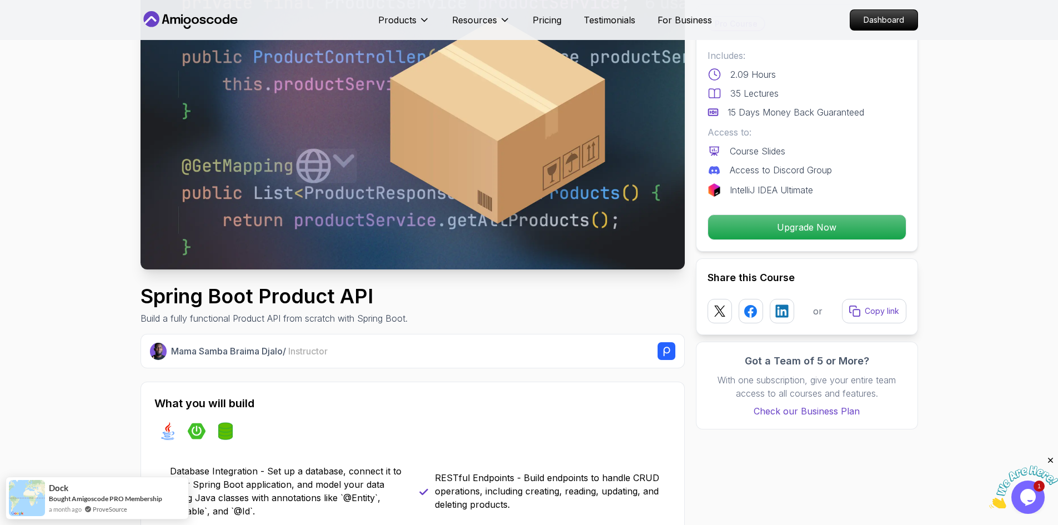
scroll to position [0, 0]
